Goal: Transaction & Acquisition: Purchase product/service

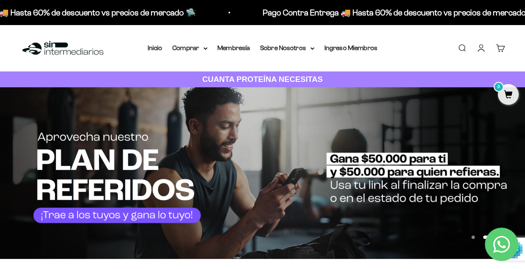
click at [481, 48] on link "Iniciar sesión" at bounding box center [481, 47] width 9 height 9
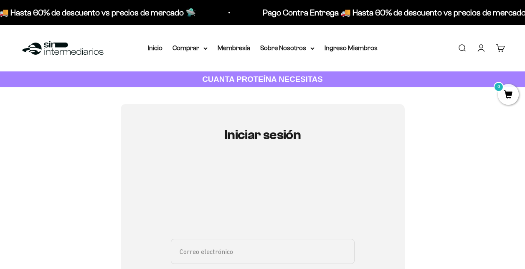
type input "[EMAIL_ADDRESS][DOMAIN_NAME]"
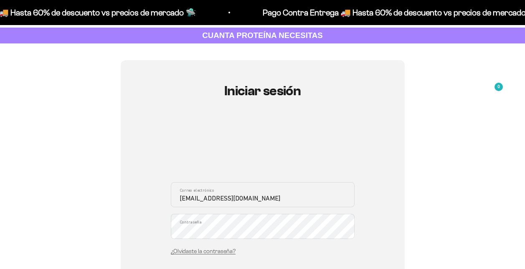
scroll to position [125, 0]
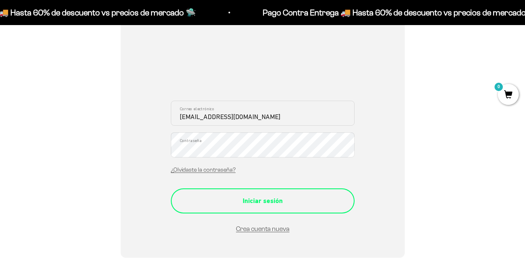
click at [300, 203] on div "Iniciar sesión" at bounding box center [263, 201] width 150 height 11
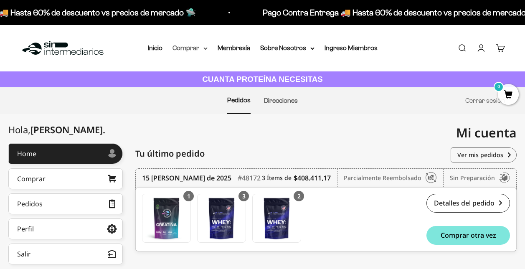
click at [184, 49] on summary "Comprar" at bounding box center [190, 48] width 35 height 11
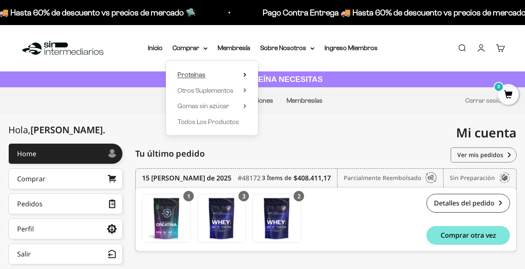
click at [206, 72] on summary "Proteínas" at bounding box center [212, 74] width 69 height 11
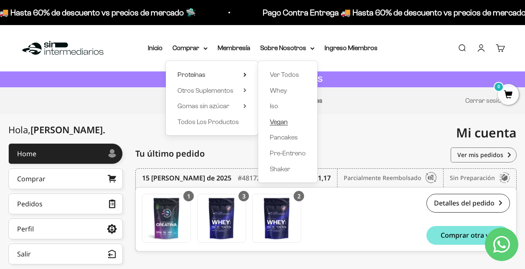
click at [273, 120] on span "Vegan" at bounding box center [279, 121] width 18 height 7
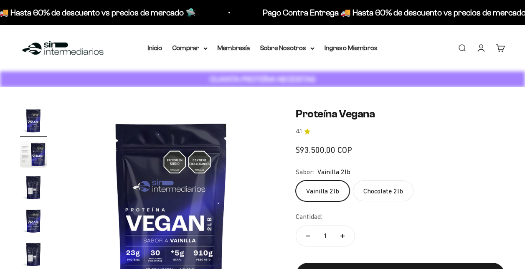
type input "[EMAIL_ADDRESS][DOMAIN_NAME]"
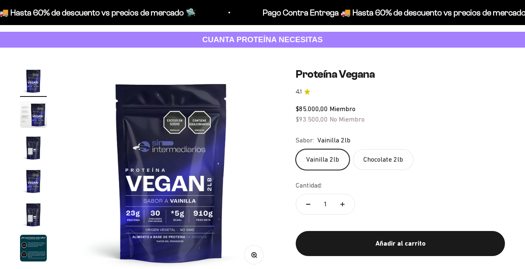
scroll to position [42, 0]
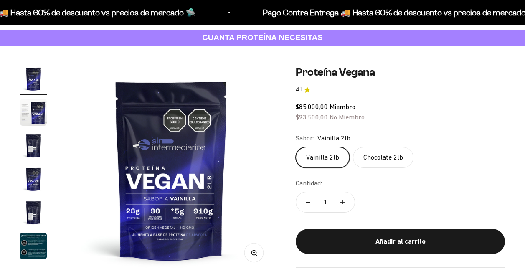
click at [401, 158] on label "Chocolate 2lb" at bounding box center [383, 157] width 61 height 21
click at [296, 147] on input "Chocolate 2lb" at bounding box center [295, 147] width 0 height 0
radio input "true"
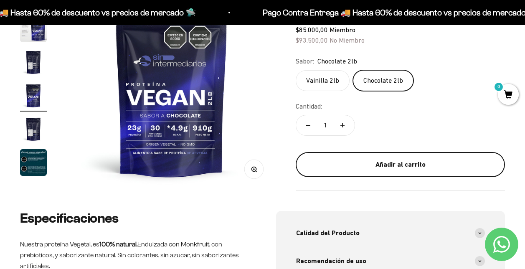
click at [411, 171] on button "Añadir al carrito" at bounding box center [400, 164] width 209 height 25
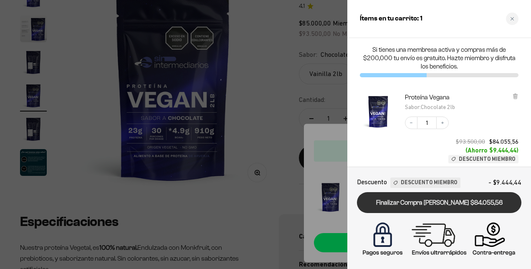
click at [450, 201] on link "Finalizar Compra Segura $84.055,56" at bounding box center [439, 202] width 165 height 21
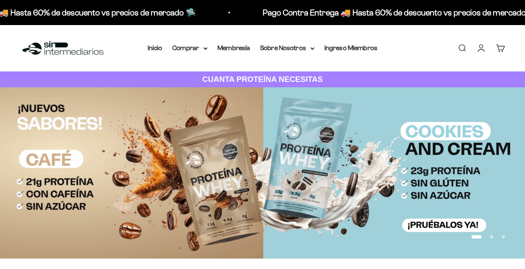
type input "[EMAIL_ADDRESS][DOMAIN_NAME]"
